Goal: Task Accomplishment & Management: Use online tool/utility

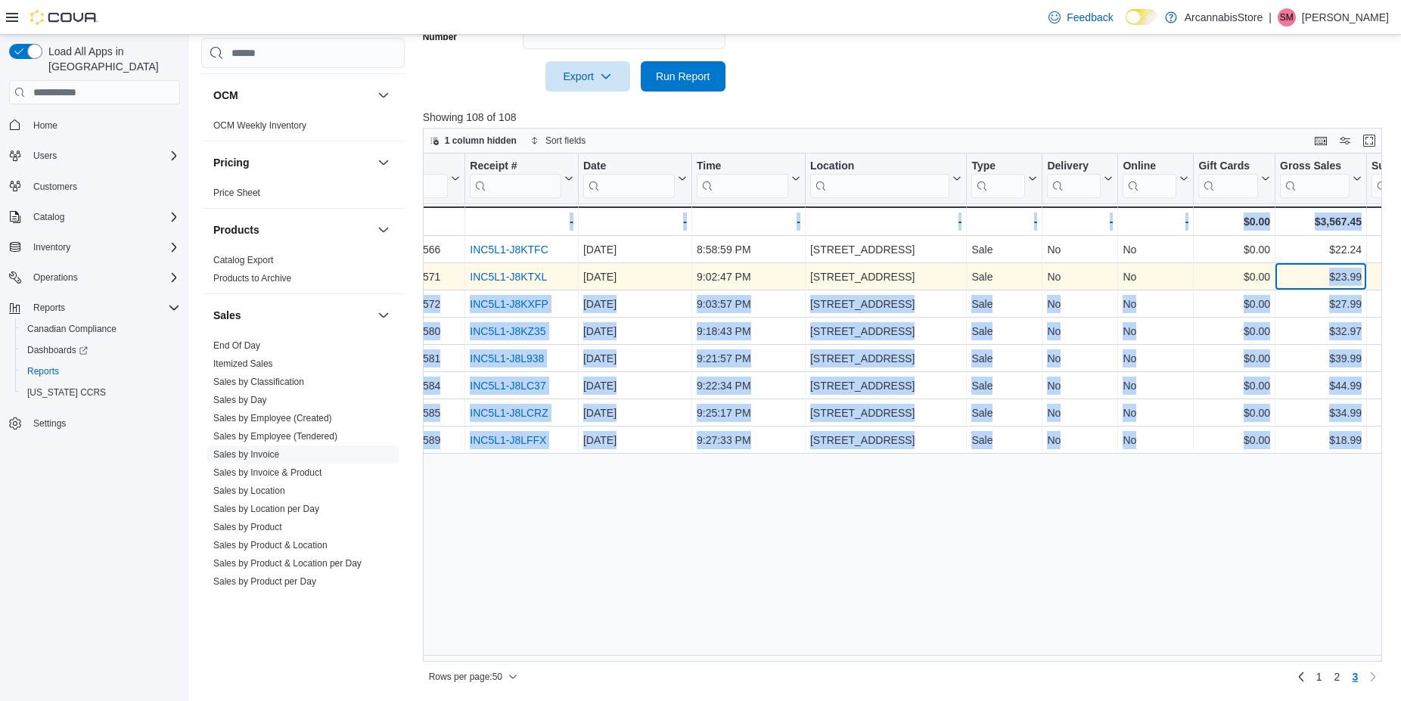
scroll to position [0, 182]
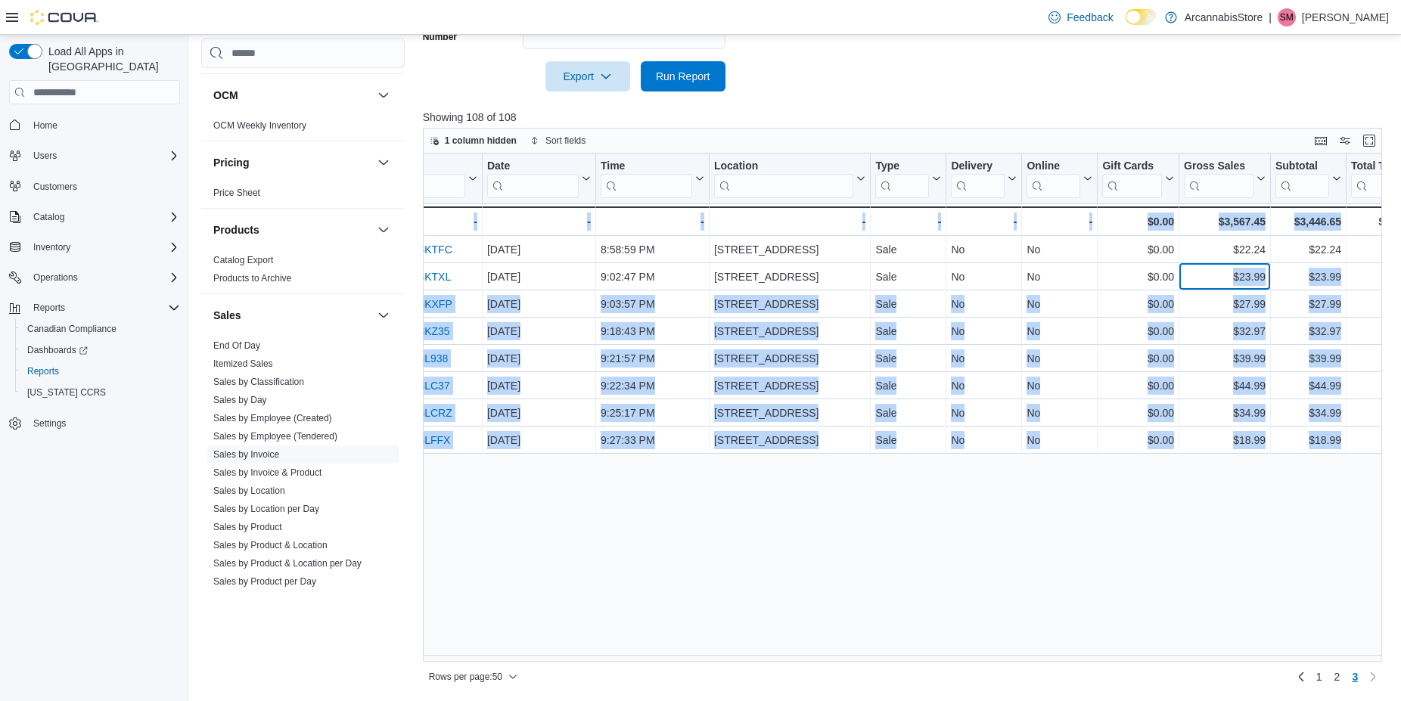
drag, startPoint x: 1386, startPoint y: 287, endPoint x: 1408, endPoint y: 222, distance: 68.2
click at [1271, 264] on div "$23.99 - Gross Sales, column 10, row 102" at bounding box center [1225, 277] width 92 height 27
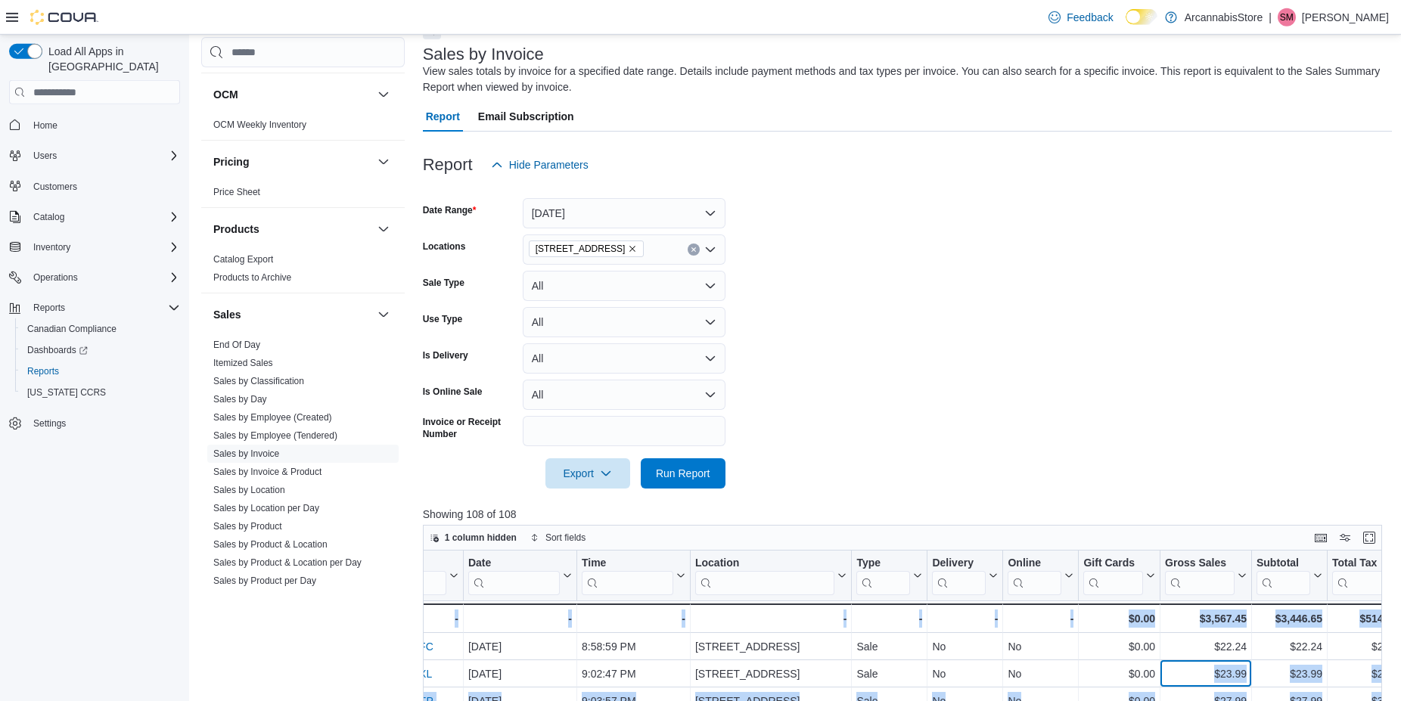
scroll to position [35, 0]
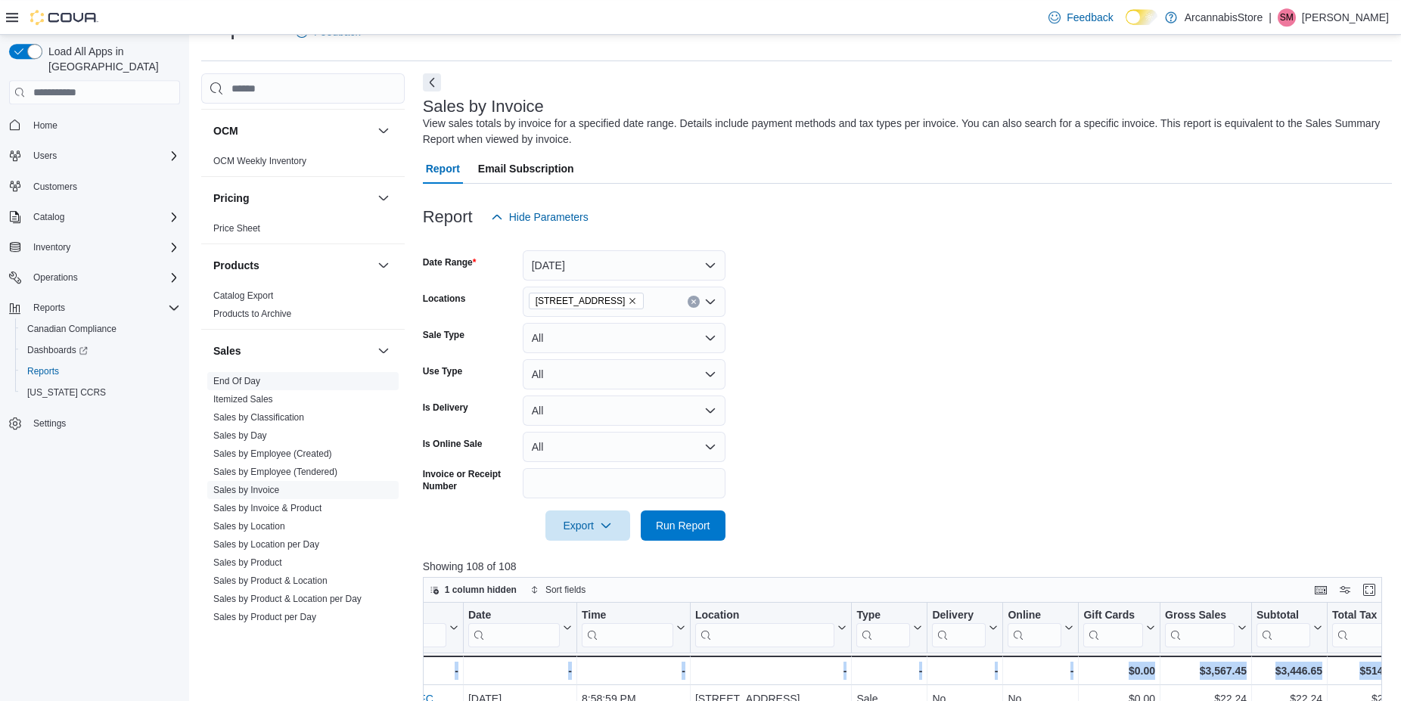
click at [239, 374] on span "End Of Day" at bounding box center [302, 381] width 191 height 18
click at [223, 377] on link "End Of Day" at bounding box center [236, 381] width 47 height 11
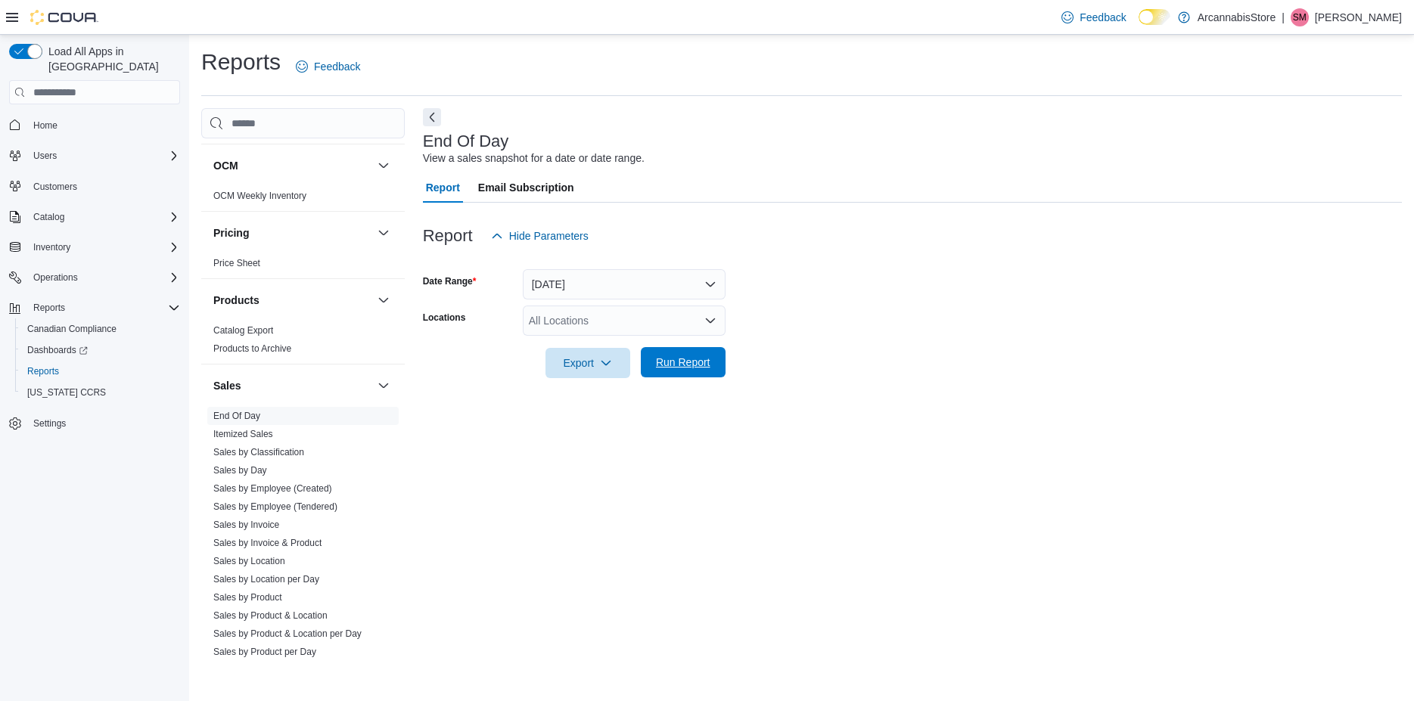
click at [705, 363] on span "Run Report" at bounding box center [683, 362] width 54 height 15
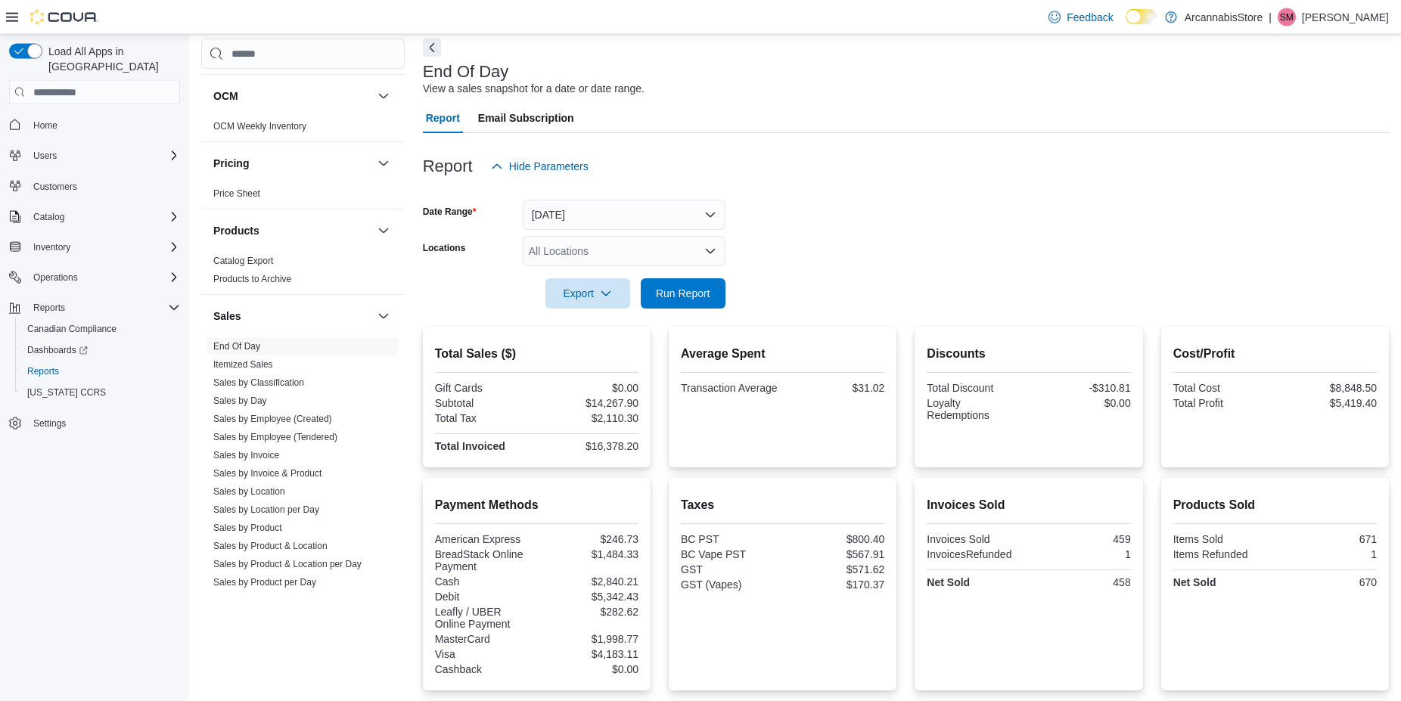
scroll to position [69, 0]
click at [613, 237] on form "Date Range [DATE] Locations All Locations Export Run Report" at bounding box center [906, 245] width 966 height 127
click at [612, 253] on div "All Locations" at bounding box center [624, 252] width 203 height 30
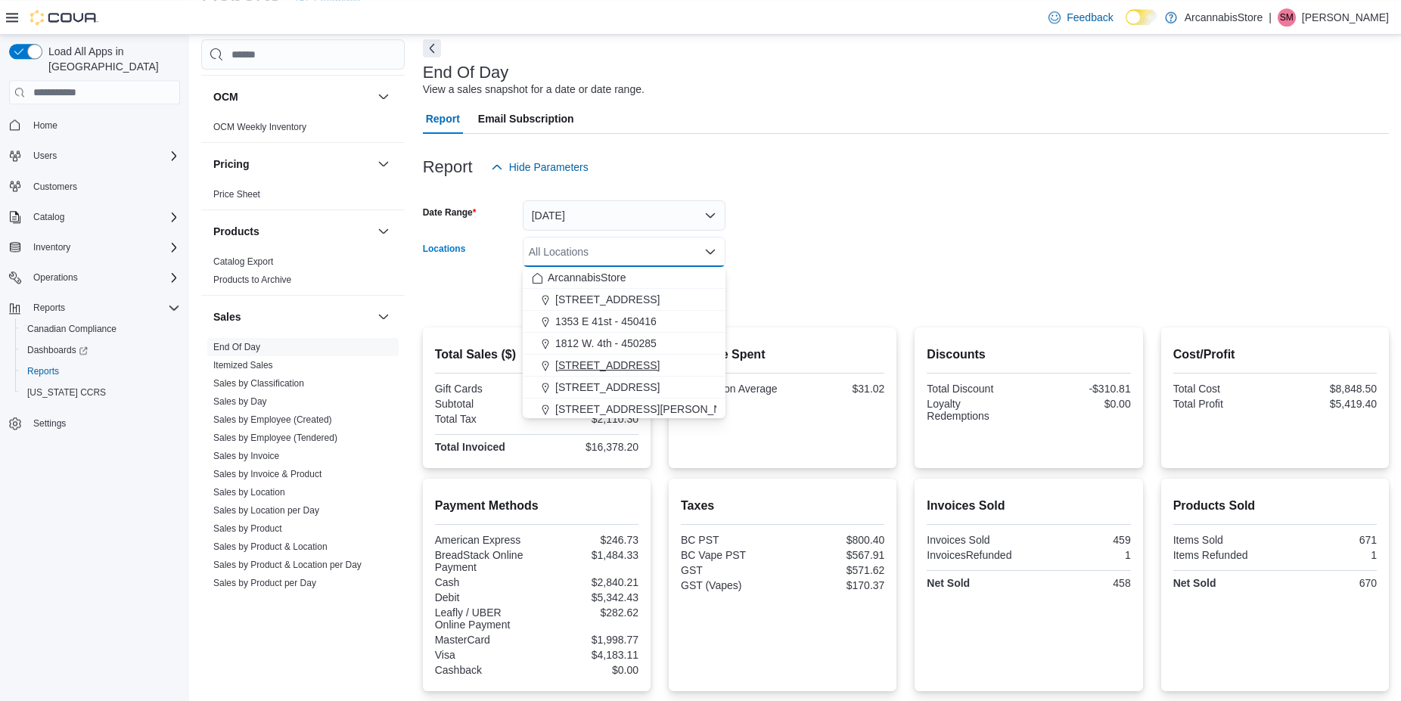
drag, startPoint x: 608, startPoint y: 355, endPoint x: 976, endPoint y: 224, distance: 390.4
click at [608, 356] on button "[STREET_ADDRESS]" at bounding box center [624, 366] width 203 height 22
click at [977, 222] on form "Date Range [DATE] Locations All Locations Combo box. Selected. Combo box input.…" at bounding box center [906, 245] width 966 height 127
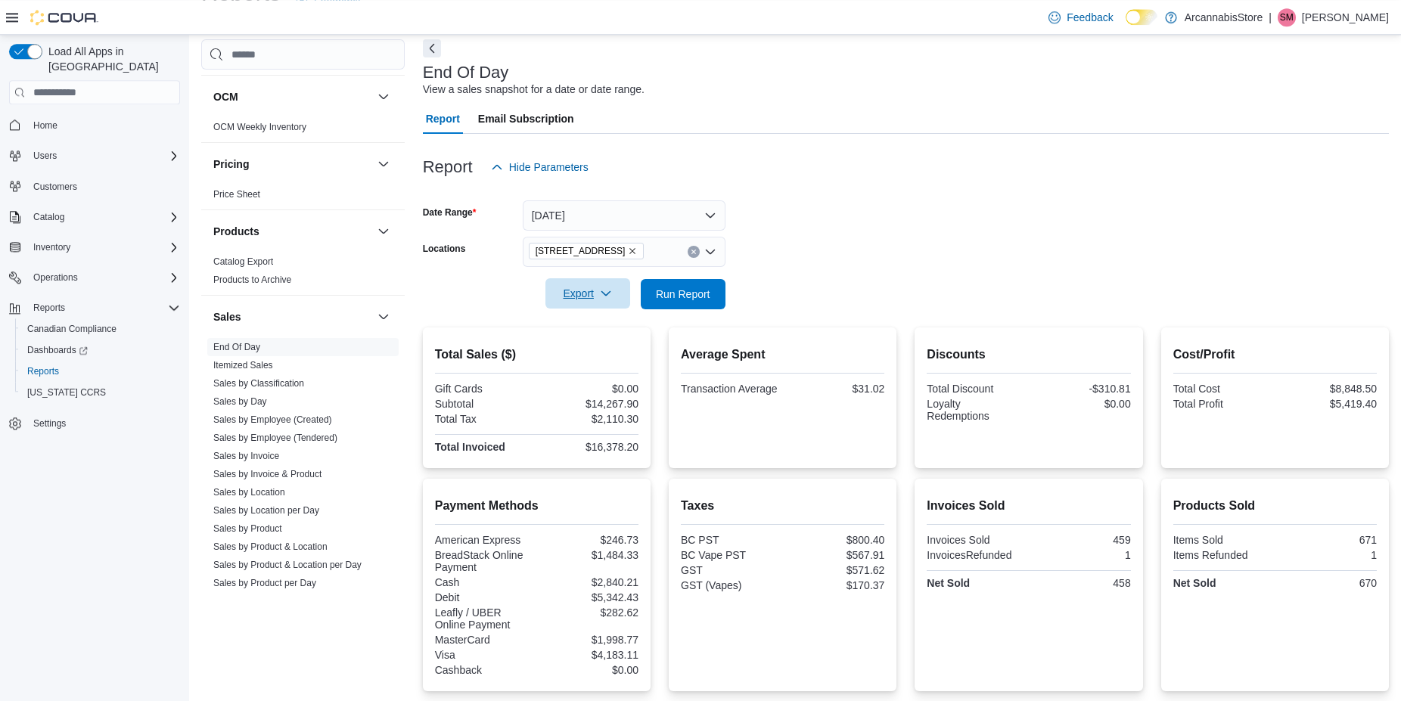
click at [581, 290] on span "Export" at bounding box center [587, 293] width 67 height 30
click at [601, 353] on span "Export to Pdf" at bounding box center [590, 355] width 68 height 12
